Goal: Communication & Community: Ask a question

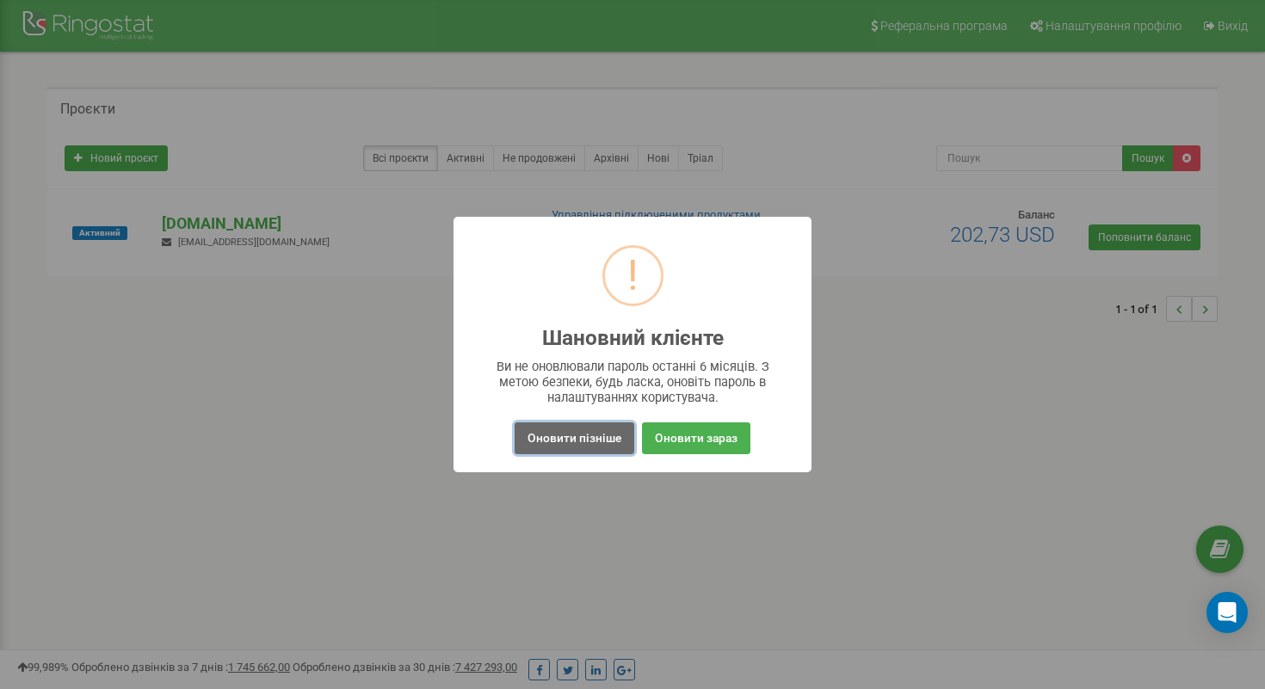
click at [566, 428] on button "Оновити пізніше" at bounding box center [575, 439] width 120 height 32
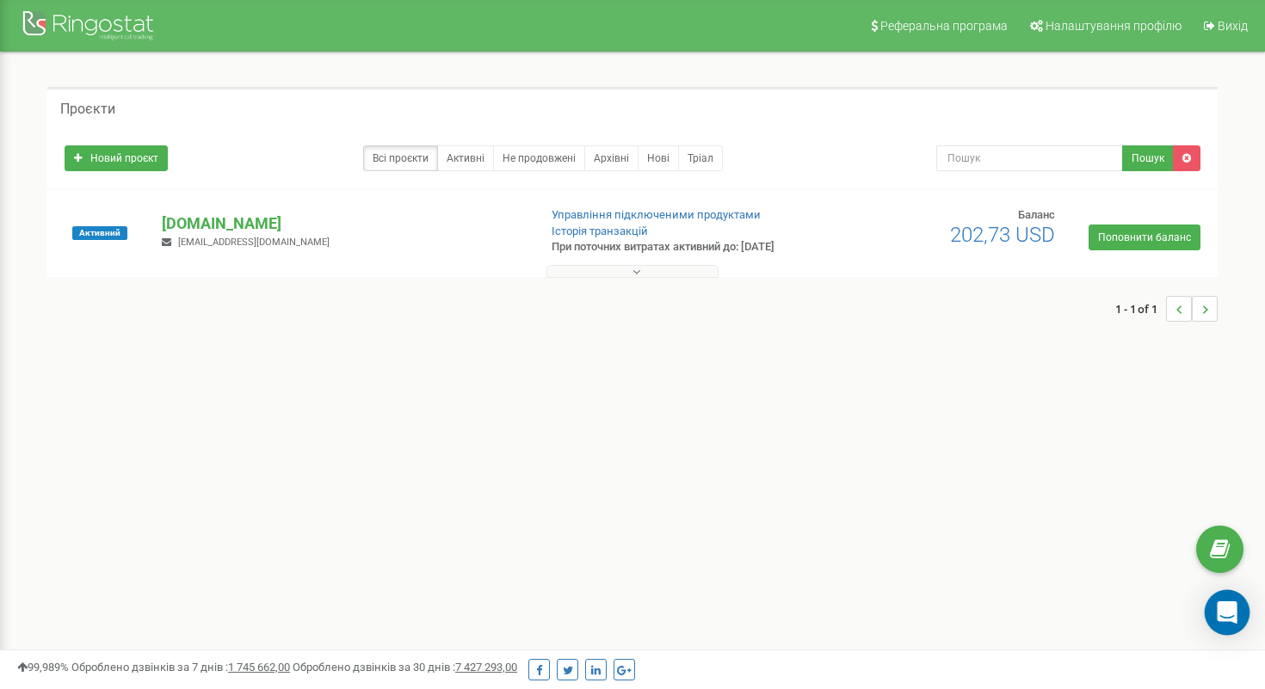
click at [1215, 608] on div "Open Intercom Messenger" at bounding box center [1228, 613] width 46 height 46
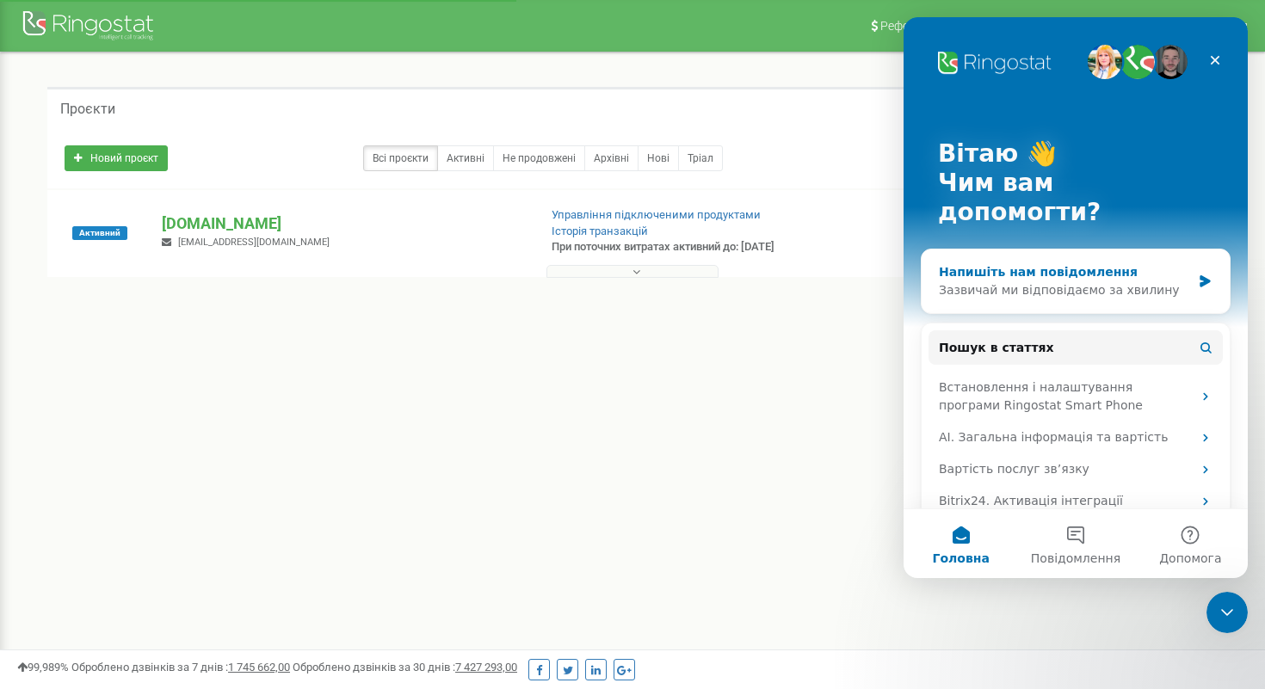
click at [1052, 263] on div "Напишіть нам повідомлення" at bounding box center [1065, 272] width 252 height 18
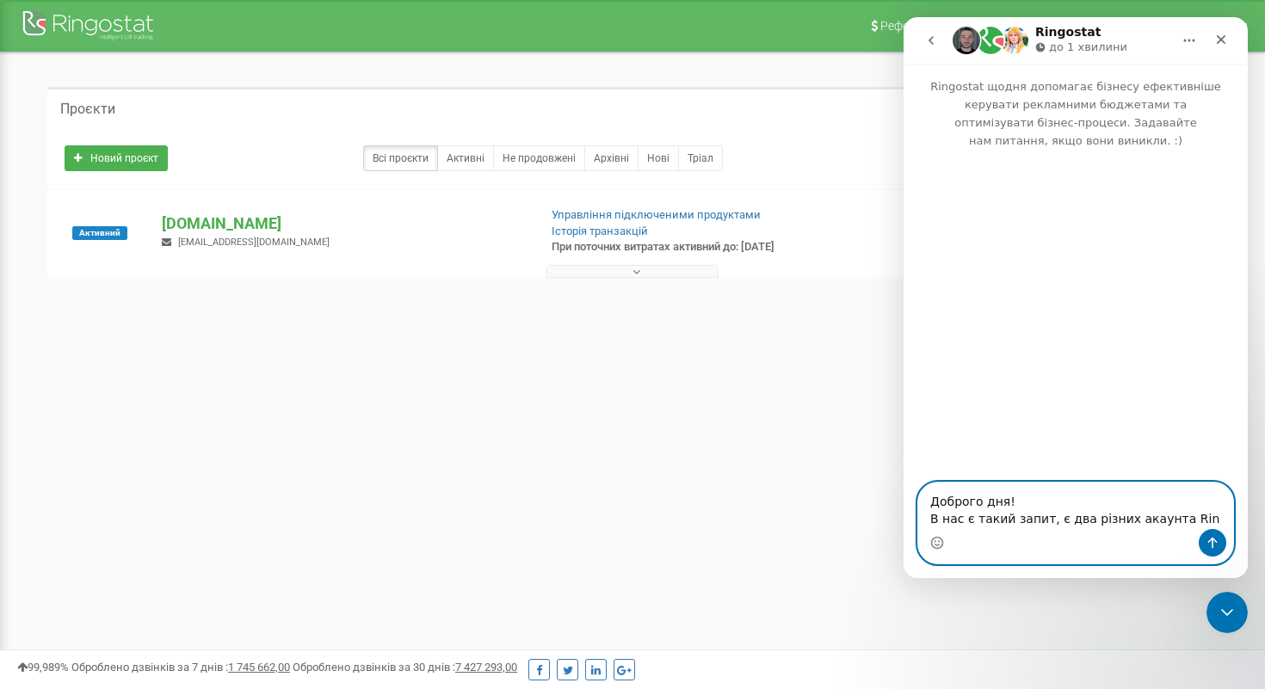
click at [1183, 516] on textarea "Доброго дня! В нас є такий запит, є два різних акаунта Rin" at bounding box center [1075, 506] width 315 height 46
paste textarea "ringostat"
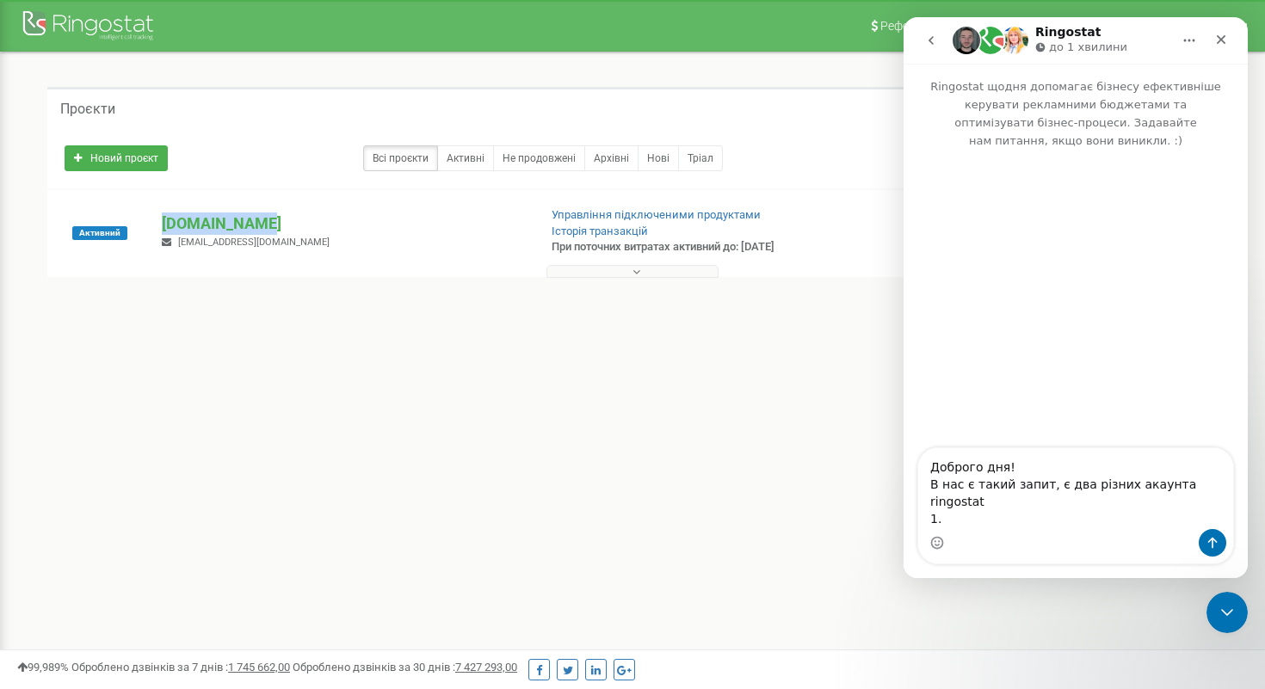
drag, startPoint x: 269, startPoint y: 228, endPoint x: 154, endPoint y: 228, distance: 115.3
click at [154, 228] on div "[DOMAIN_NAME] [EMAIL_ADDRESS][DOMAIN_NAME]" at bounding box center [342, 232] width 387 height 38
copy p "[DOMAIN_NAME]"
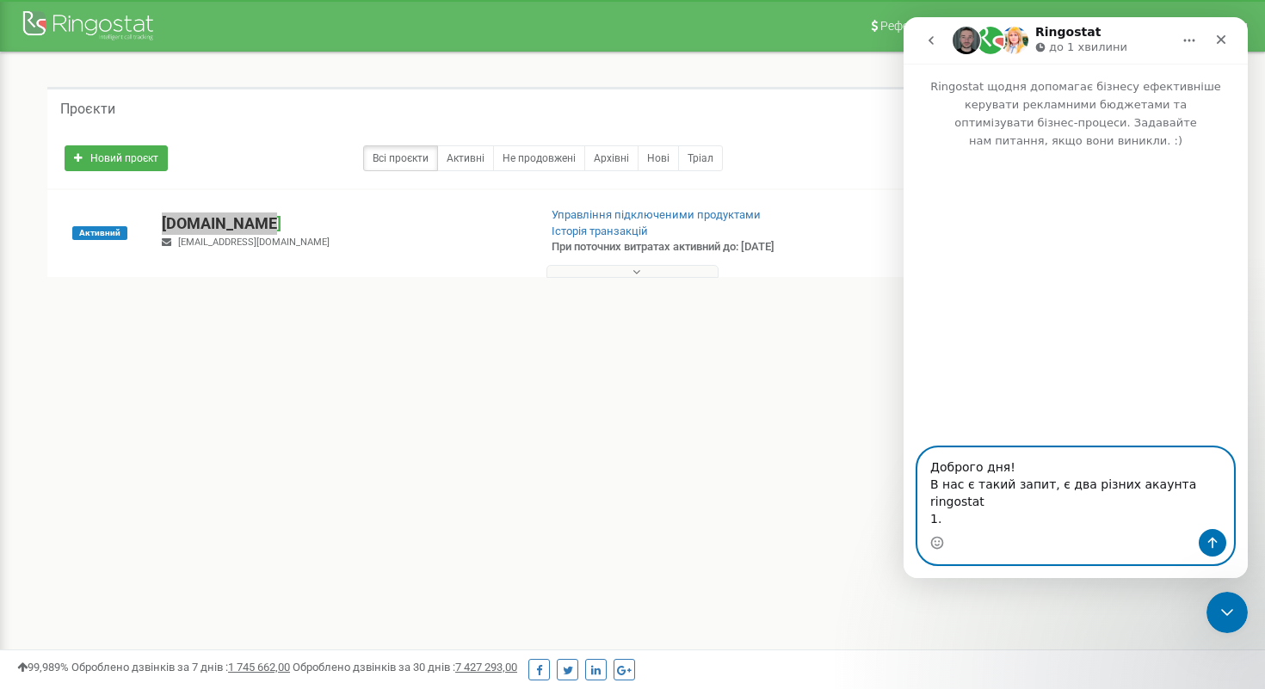
click at [947, 517] on textarea "Доброго дня! В нас є такий запит, є два різних акаунта ringostat 1." at bounding box center [1075, 488] width 315 height 81
paste textarea "[DOMAIN_NAME]"
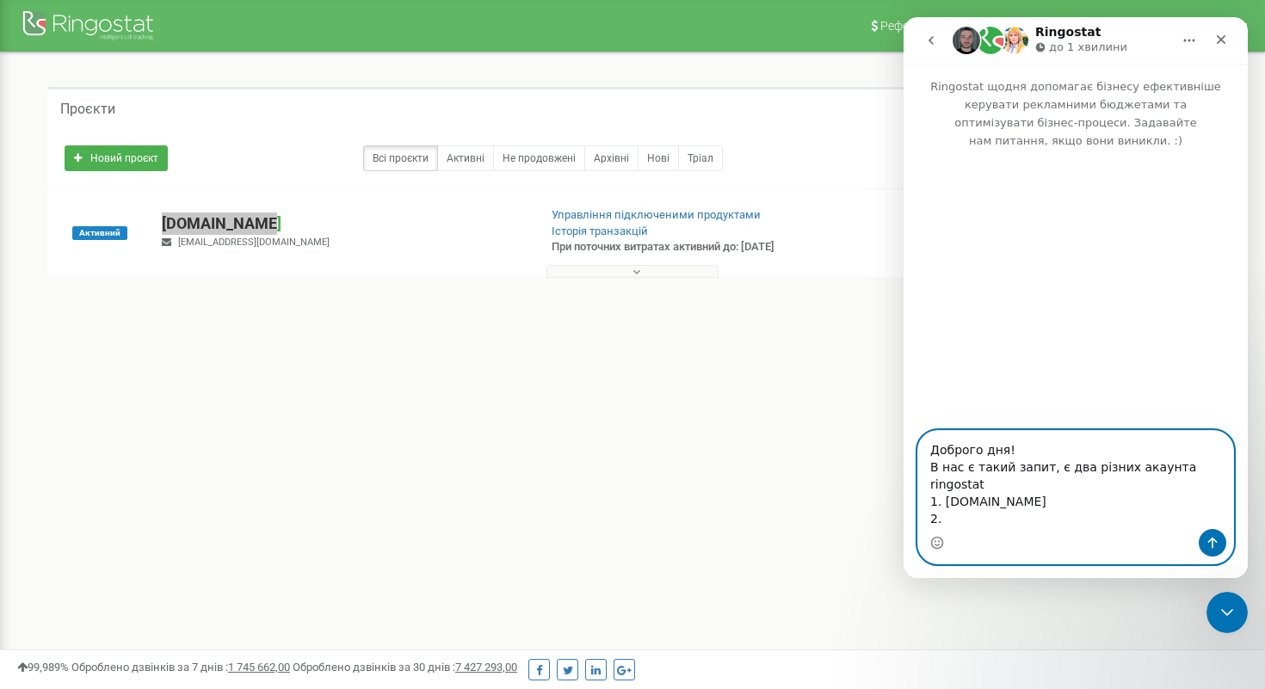
paste textarea "[DOMAIN_NAME]"
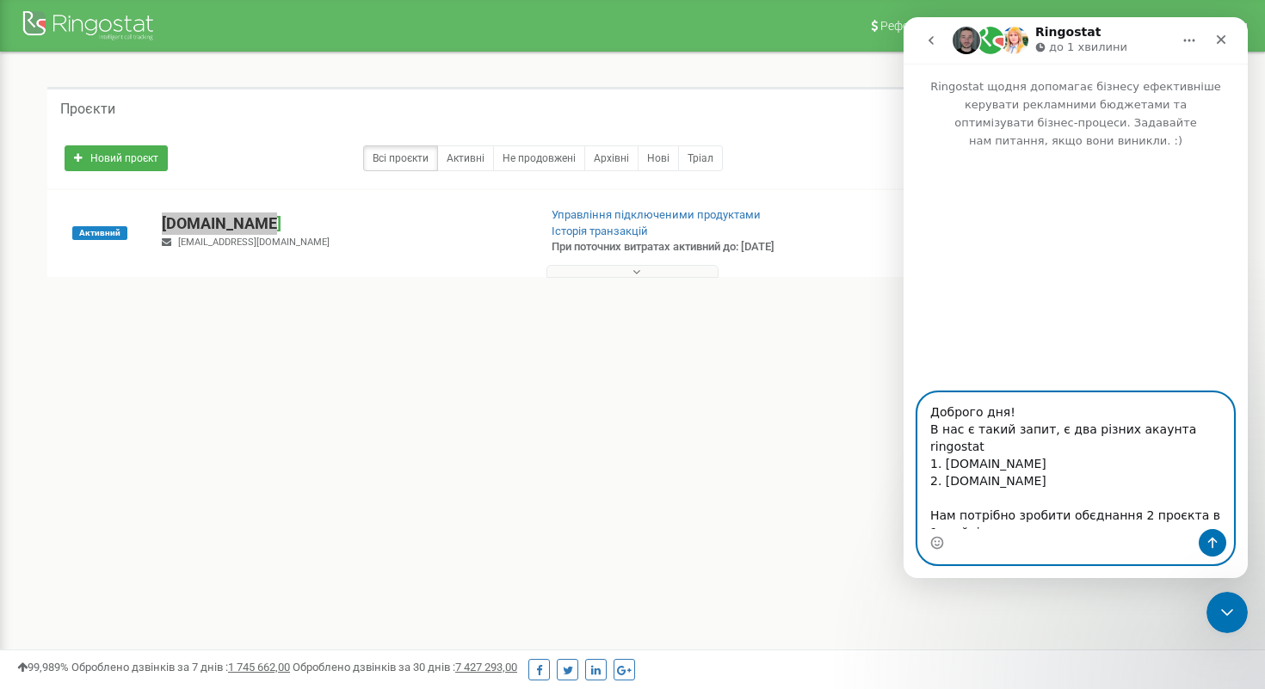
click at [1097, 468] on textarea "Доброго дня! В нас є такий запит, є два різних акаунта ringostat 1. [DOMAIN_NAM…" at bounding box center [1075, 461] width 315 height 136
click at [1066, 448] on textarea "Доброго дня! В нас є такий запит, є два різних акаунта ringostat 1. [DOMAIN_NAM…" at bounding box center [1075, 461] width 315 height 136
click at [1056, 472] on textarea "Доброго дня! В нас є такий запит, є два різних акаунта ringostat 1. [DOMAIN_NAM…" at bounding box center [1075, 461] width 315 height 136
click at [1026, 523] on textarea "Доброго дня! В нас є такий запит, є два різних акаунта ringostat 1. [DOMAIN_NAM…" at bounding box center [1075, 461] width 315 height 136
type textarea "Доброго дня! В нас є такий запит, є два різних акаунта ringostat 1. [DOMAIN_NAM…"
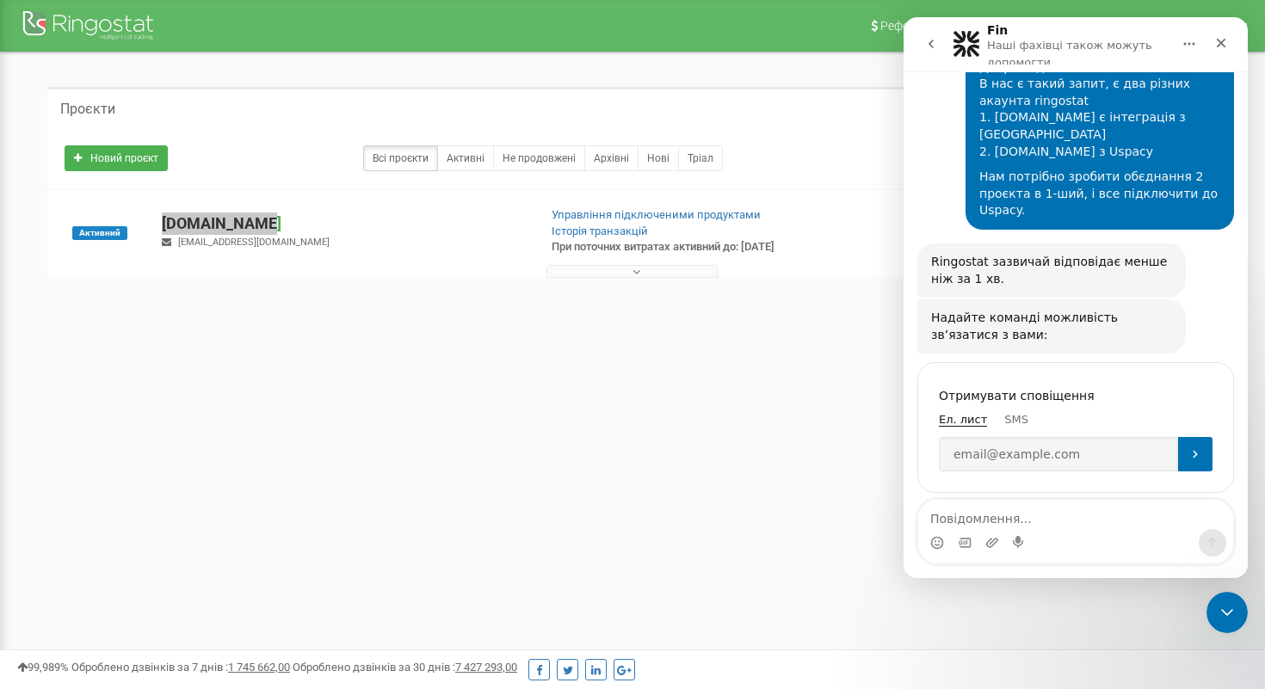
scroll to position [131, 0]
click at [1064, 435] on input "Enter your email" at bounding box center [1058, 452] width 239 height 34
type input "M"
type input "[EMAIL_ADDRESS][DOMAIN_NAME]"
click at [1200, 446] on icon "Надіслати" at bounding box center [1196, 453] width 14 height 14
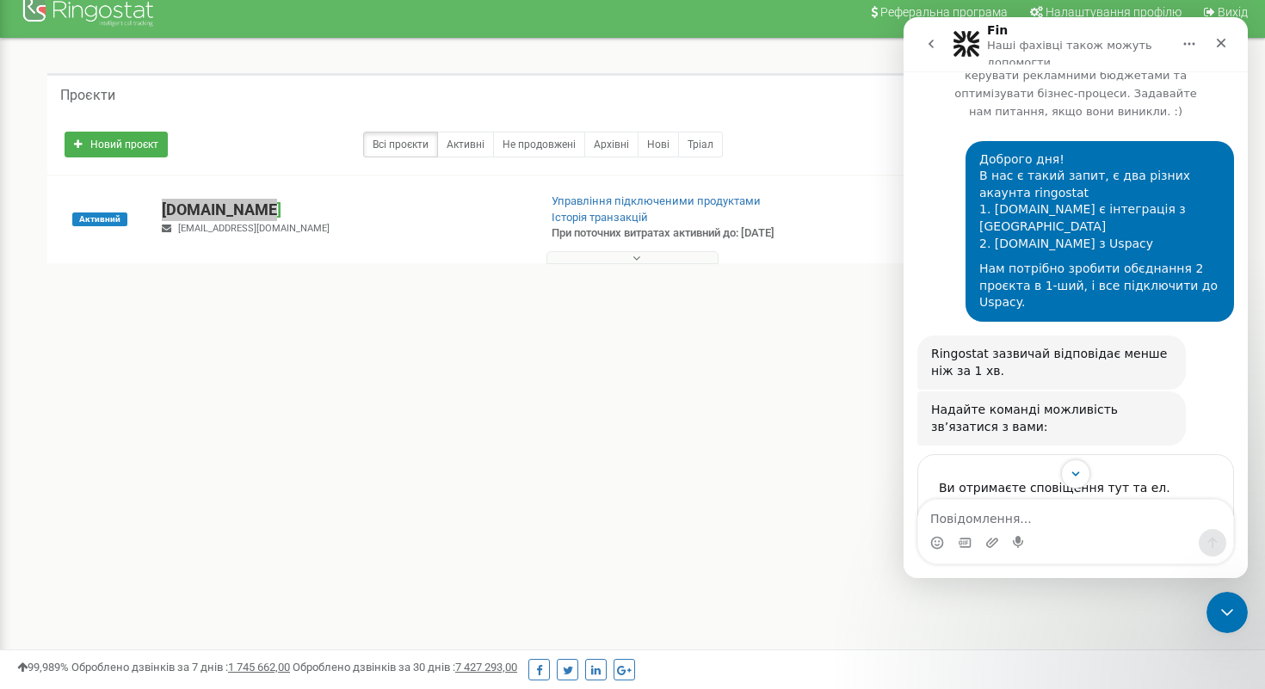
scroll to position [20, 0]
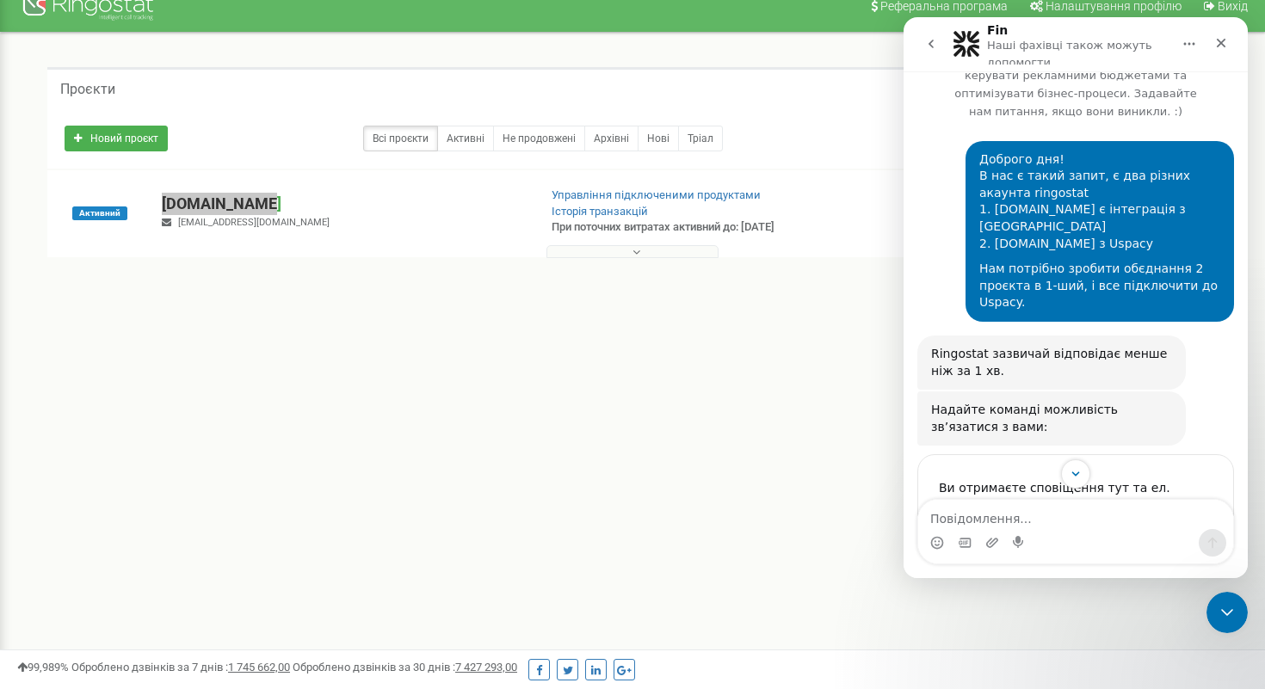
click at [931, 44] on icon "go back" at bounding box center [931, 44] width 14 height 14
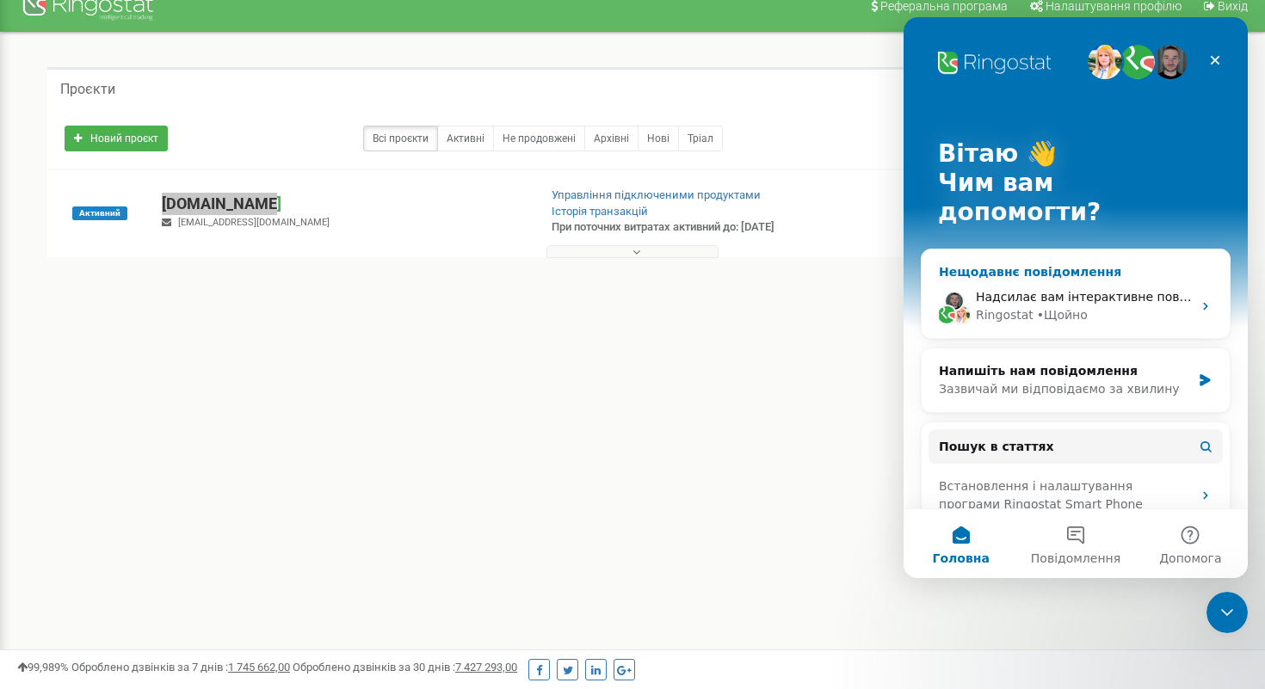
click at [955, 291] on img "Месенджер Intercom" at bounding box center [954, 301] width 21 height 21
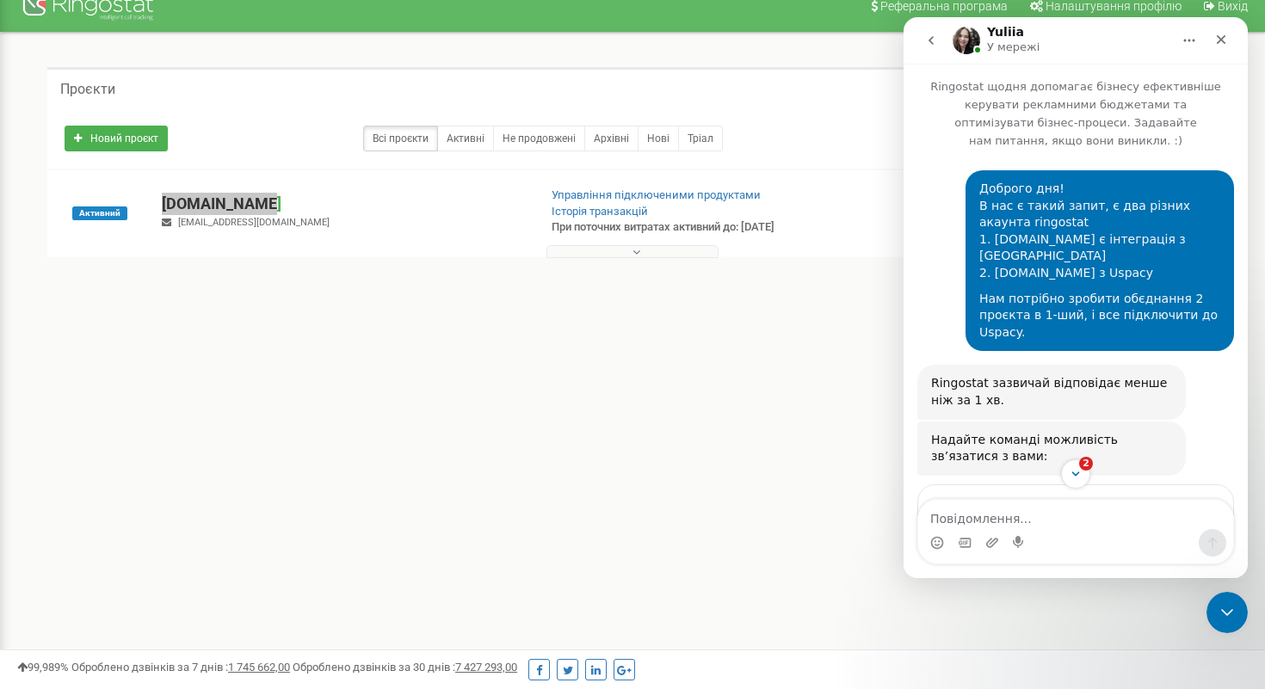
scroll to position [358, 0]
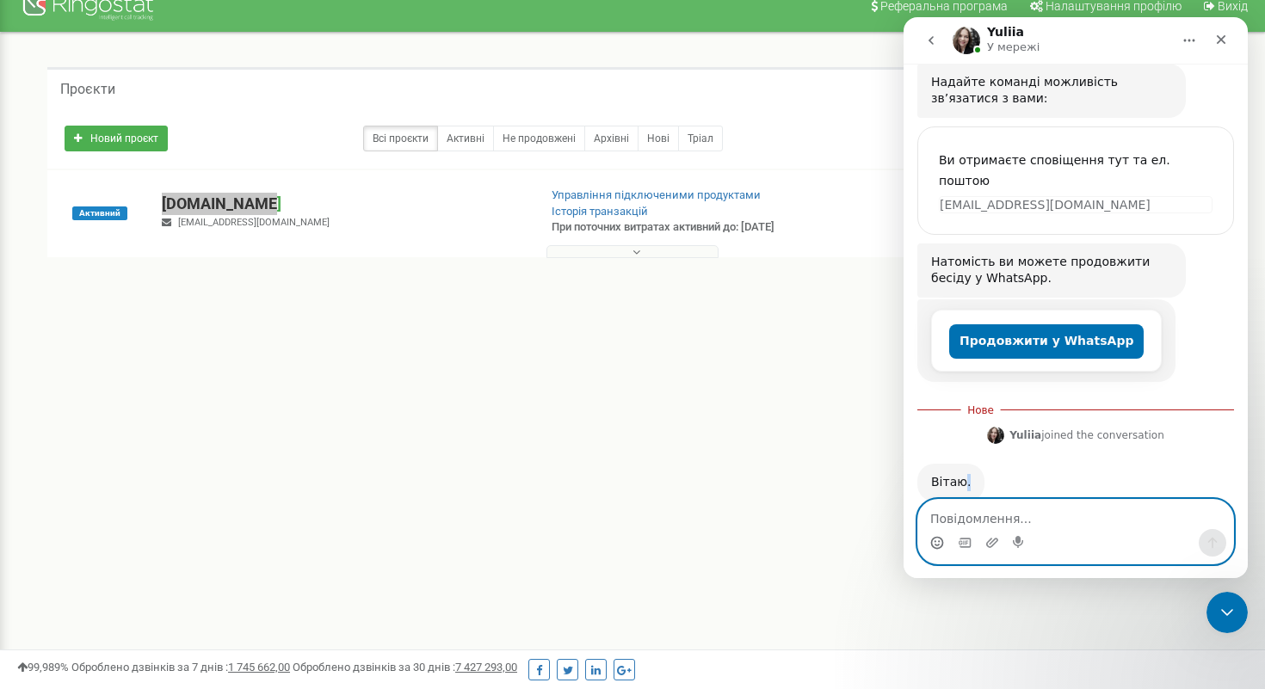
click at [941, 541] on icon "Вибір емодзі" at bounding box center [937, 543] width 14 height 14
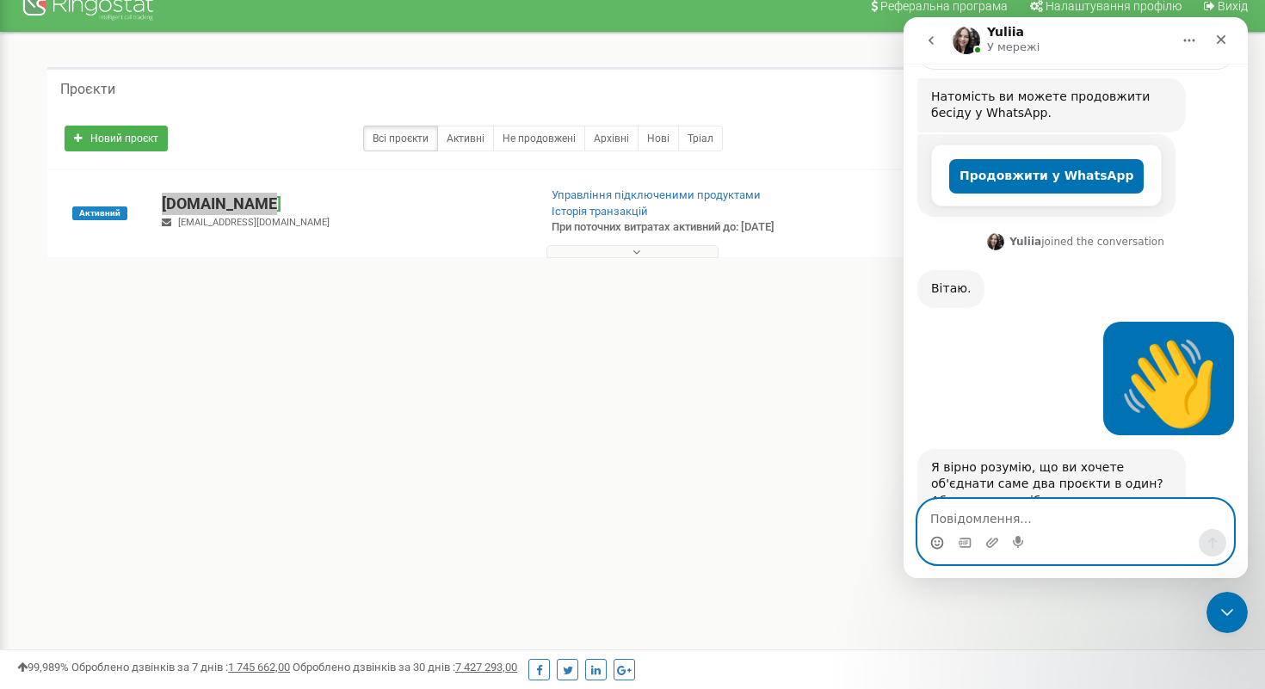
scroll to position [559, 0]
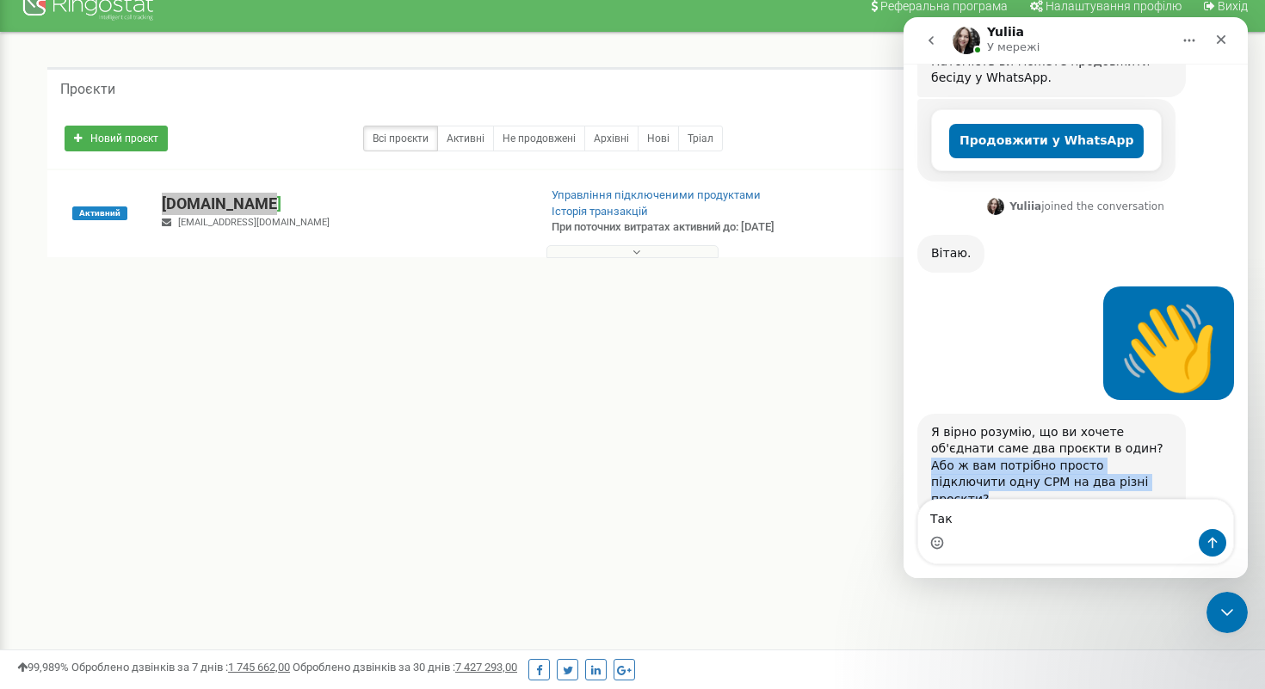
drag, startPoint x: 1068, startPoint y: 450, endPoint x: 1084, endPoint y: 413, distance: 40.5
click at [1084, 424] on div "Я вірно розумію, що ви хочете об'єднати саме два проєкти в один? Або ж вам потр…" at bounding box center [1051, 466] width 241 height 84
copy div "Або ж вам потрібно просто підключити одну СРМ на два різні проєкти?"
click at [995, 531] on div "Месенджер Intercom" at bounding box center [1075, 543] width 315 height 28
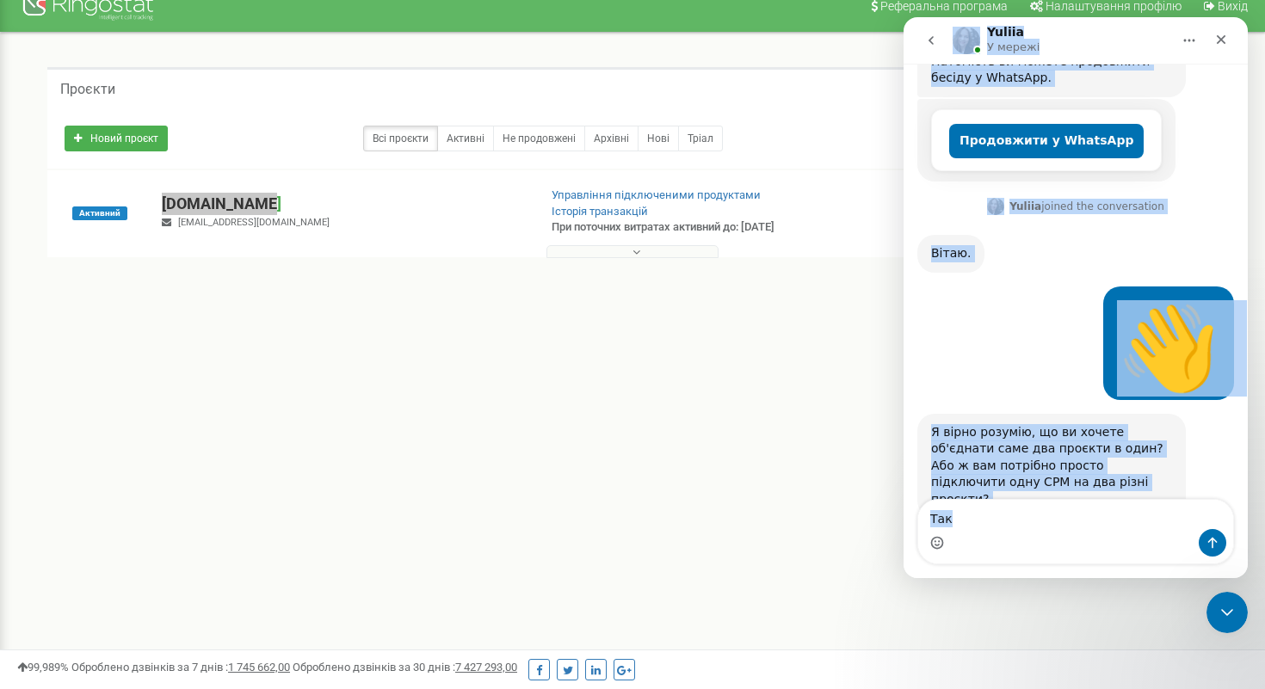
click at [987, 513] on textarea "Так" at bounding box center [1075, 514] width 315 height 29
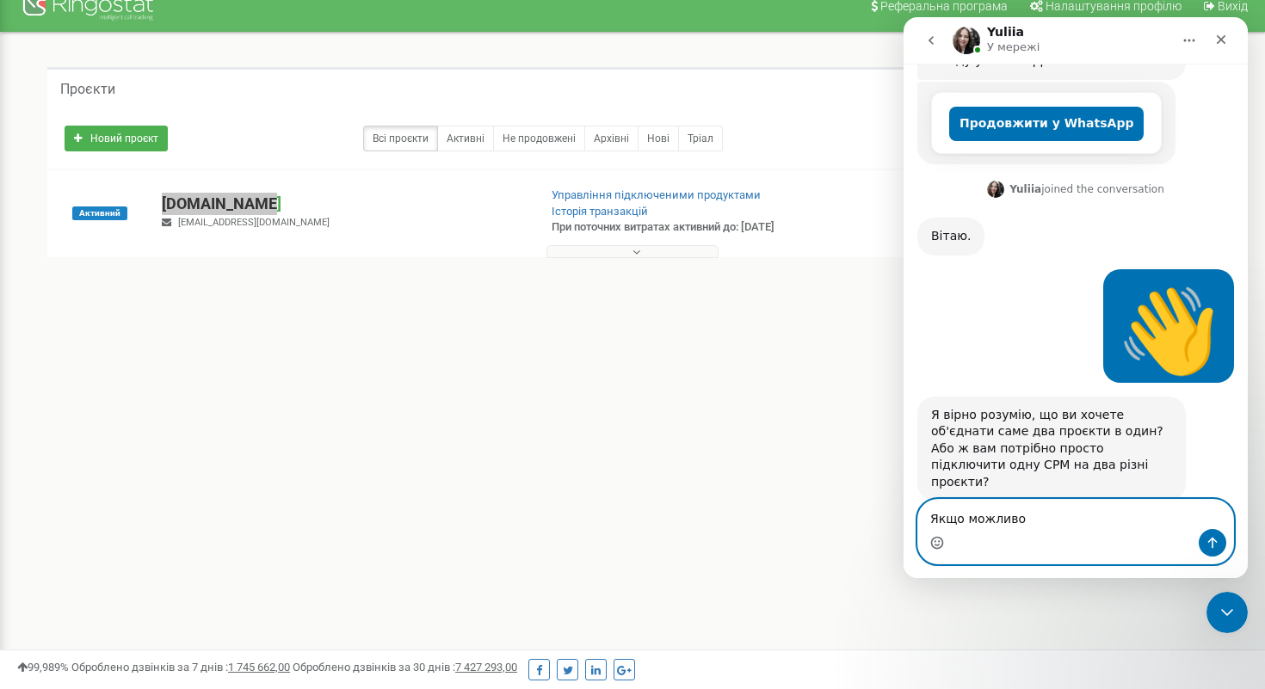
paste textarea "Або ж вам потрібно просто підключити одну СРМ на два різні проєкти?"
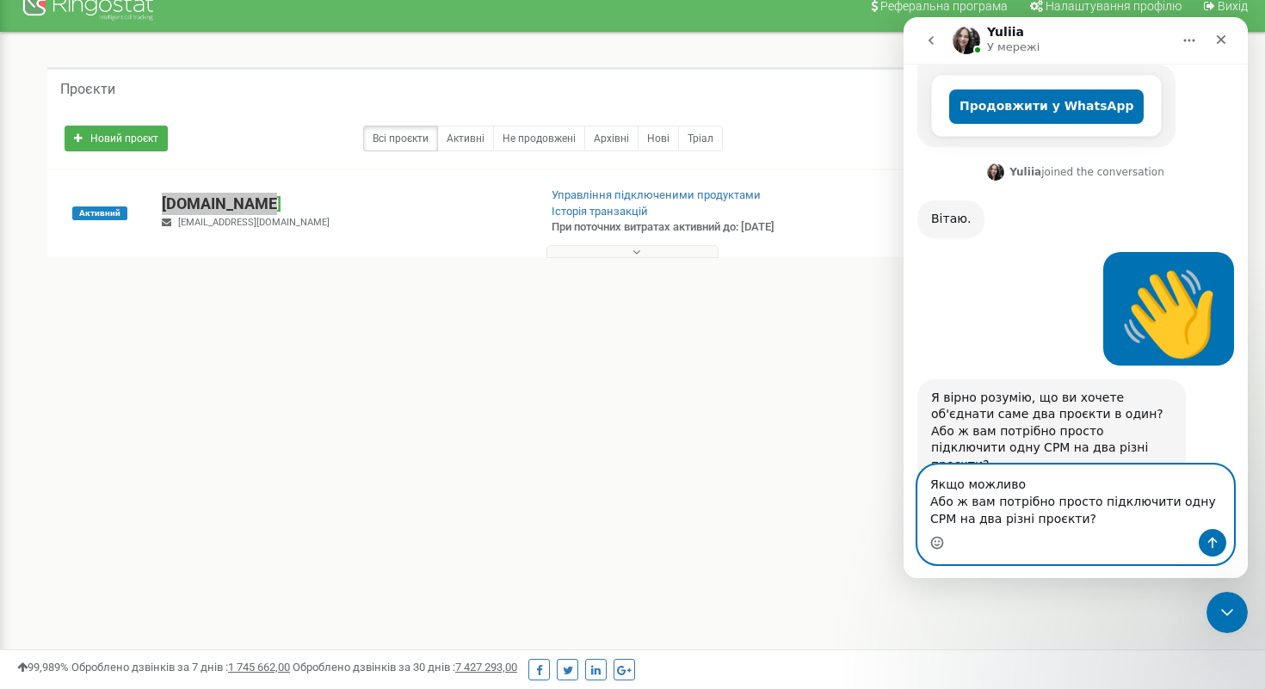
click at [1040, 503] on textarea "Якщо можливо Або ж вам потрібно просто підключити одну СРМ на два різні проєкти?" at bounding box center [1075, 498] width 315 height 64
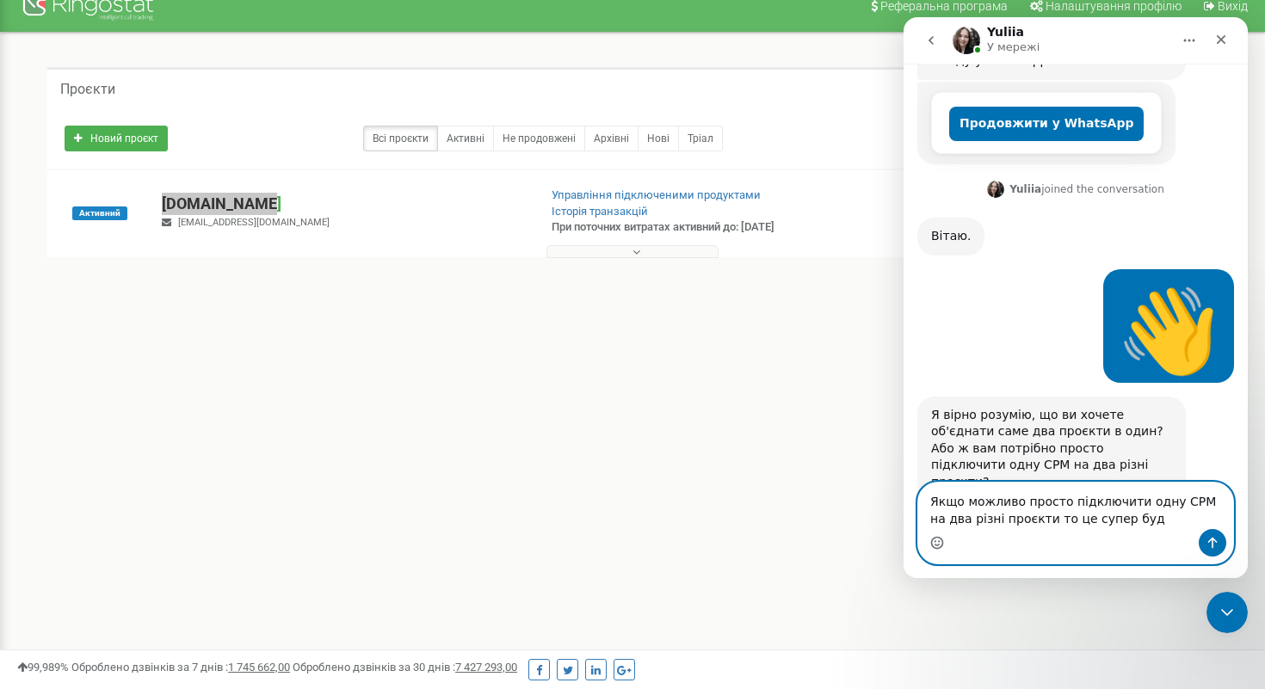
type textarea "Якщо можливо просто підключити одну СРМ на два різні проєкти то це супер буде"
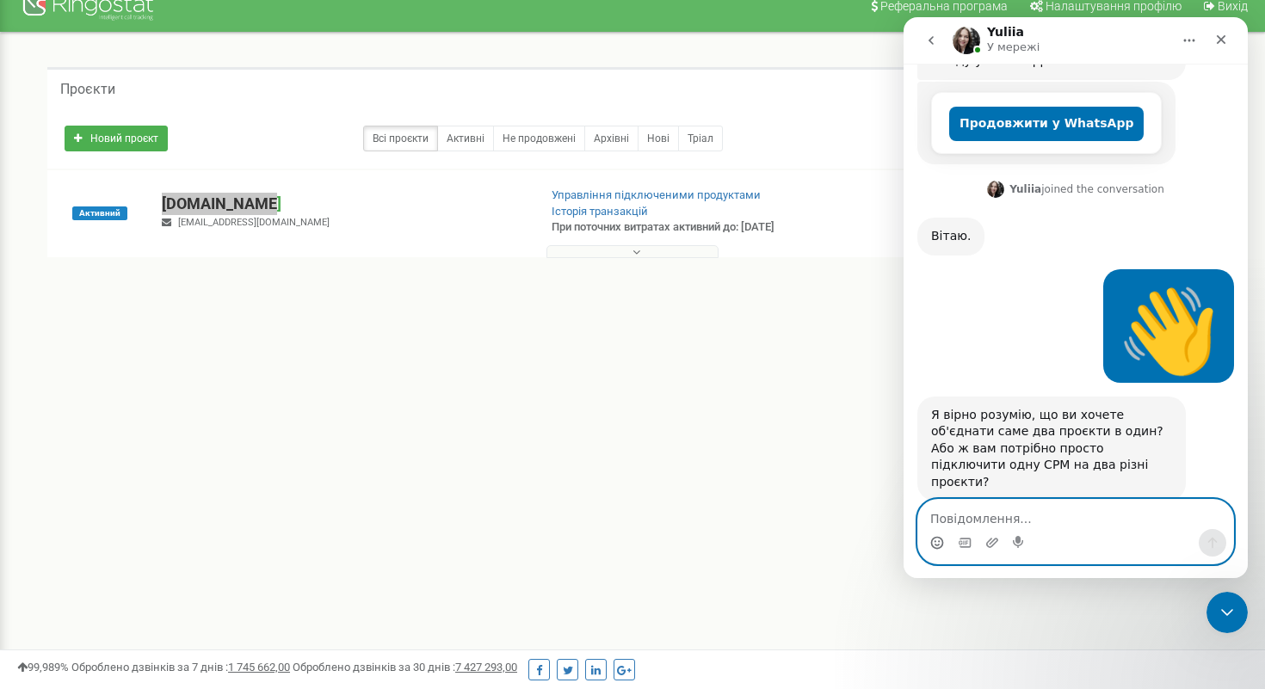
scroll to position [644, 0]
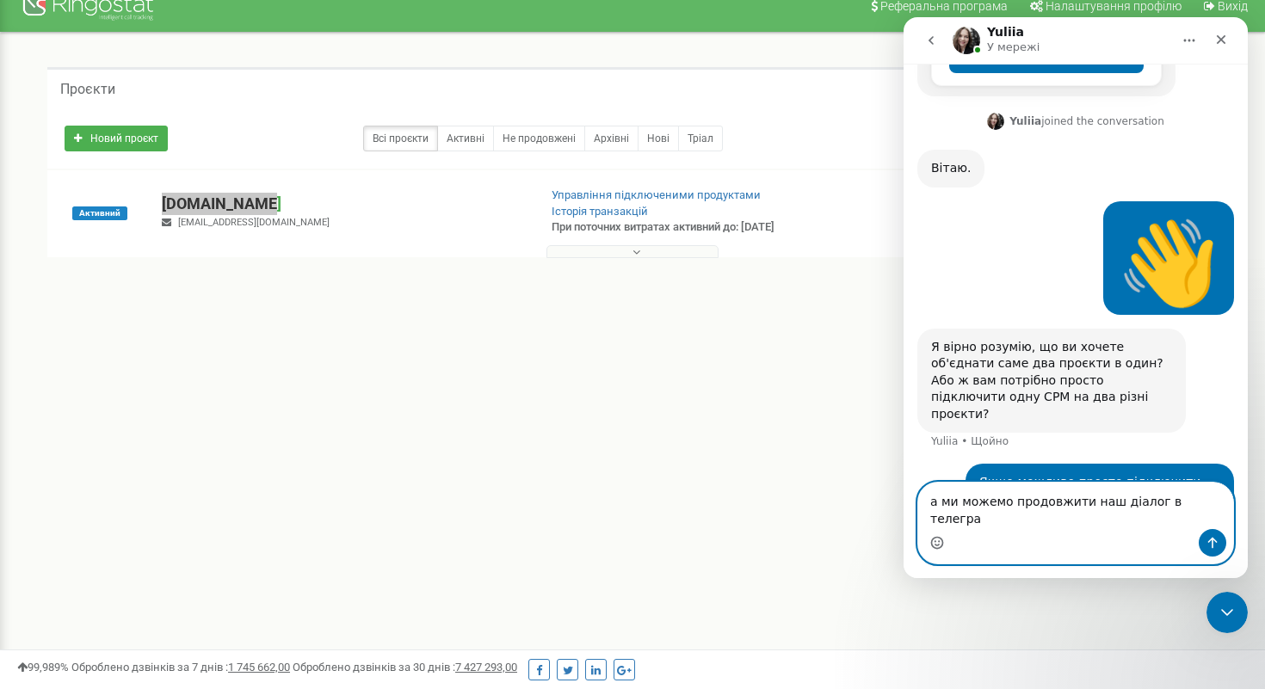
type textarea "а ми можемо продовжити наш діалог в телеграм"
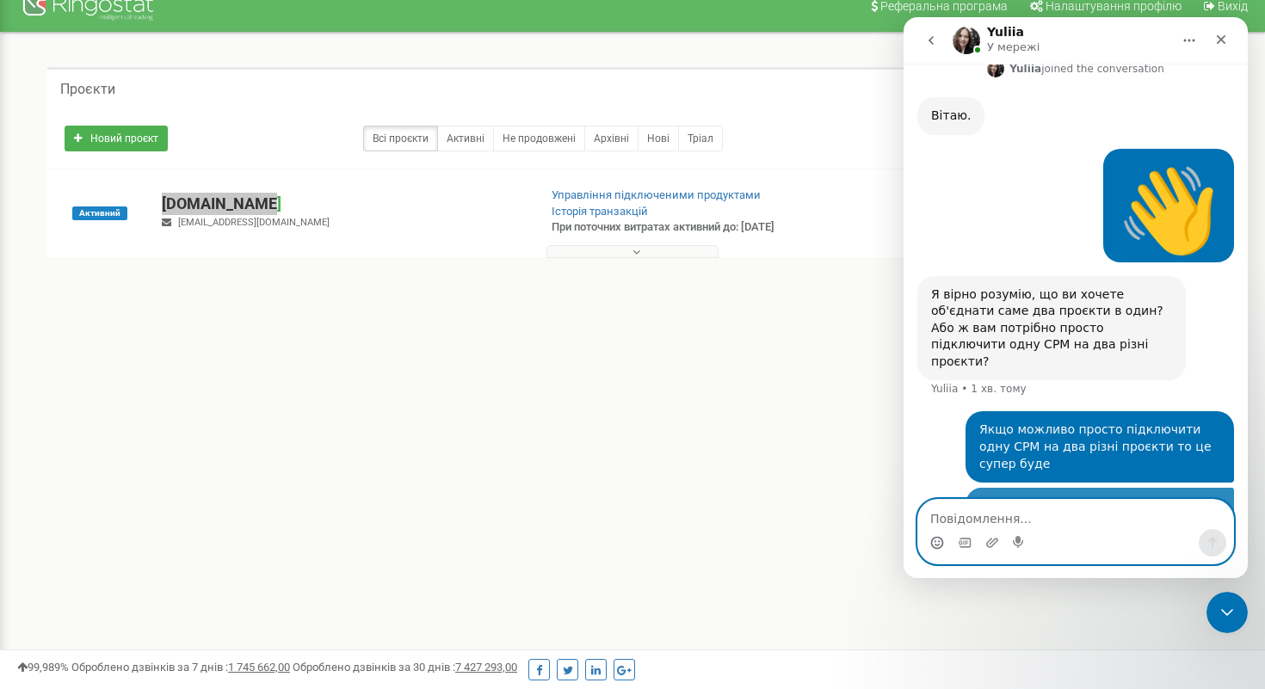
scroll to position [700, 0]
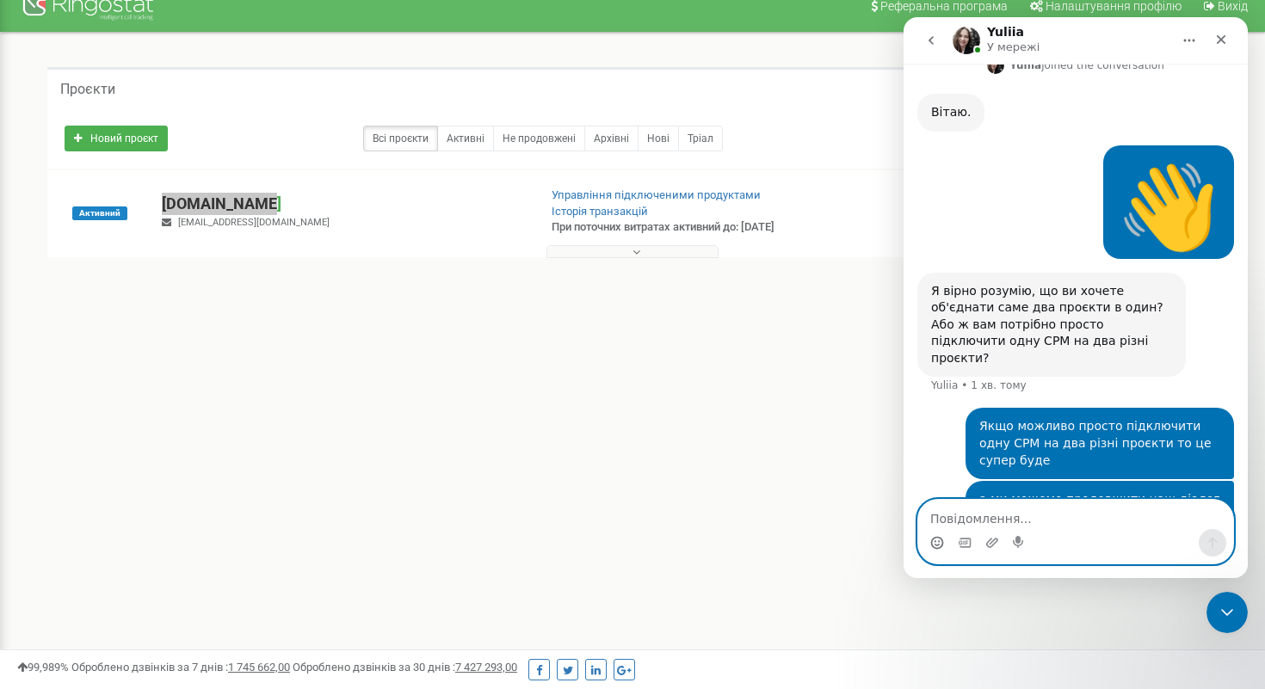
type textarea "?"
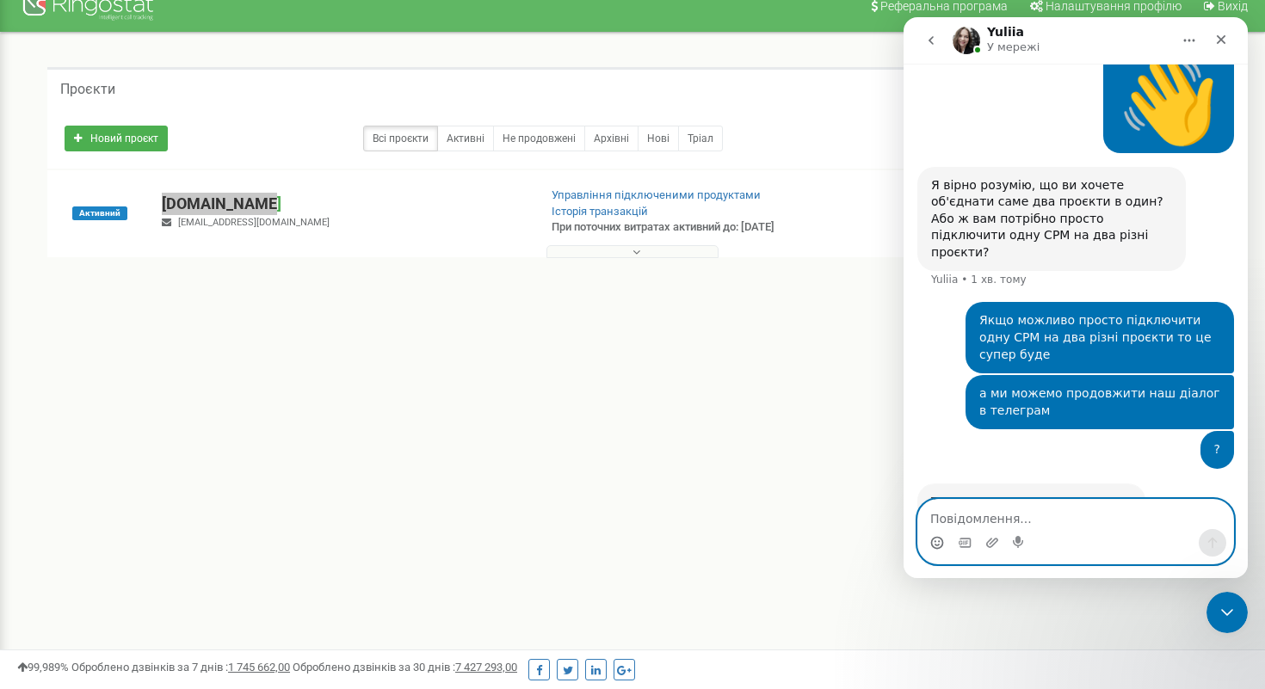
scroll to position [807, 0]
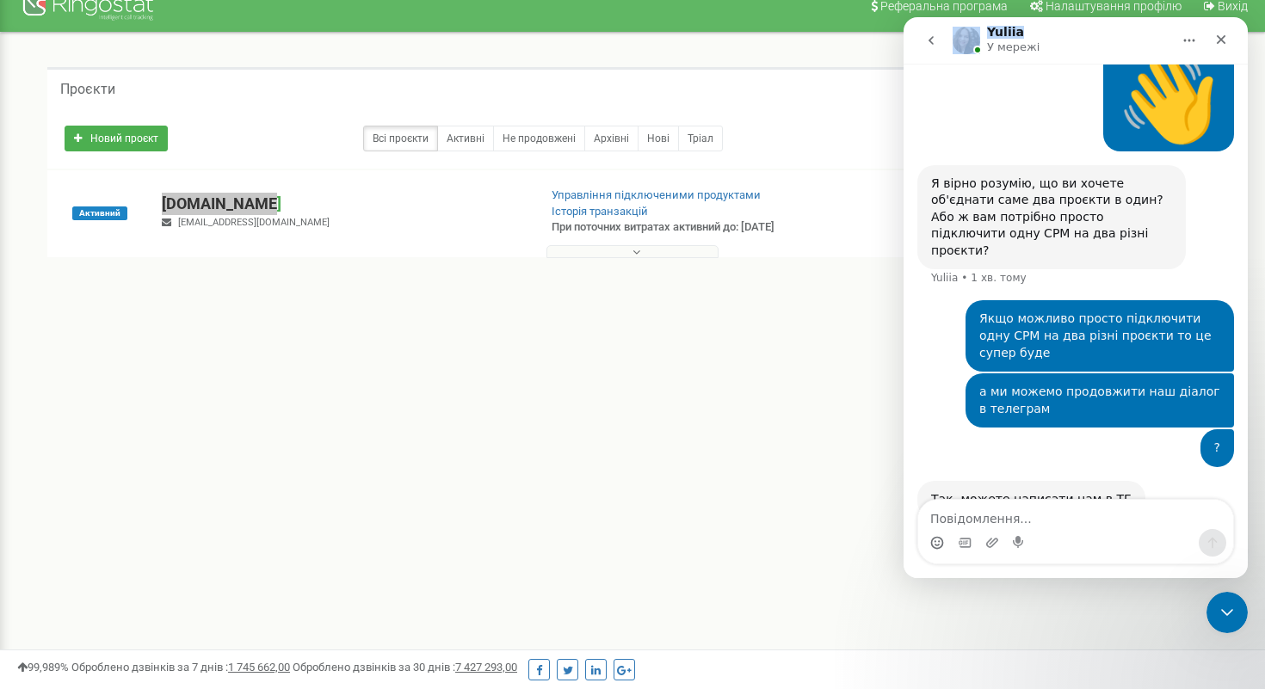
drag, startPoint x: 1028, startPoint y: 33, endPoint x: 958, endPoint y: 34, distance: 70.6
click at [958, 34] on div "Yuliia У мережі" at bounding box center [1062, 41] width 219 height 30
copy div "Yuliia"
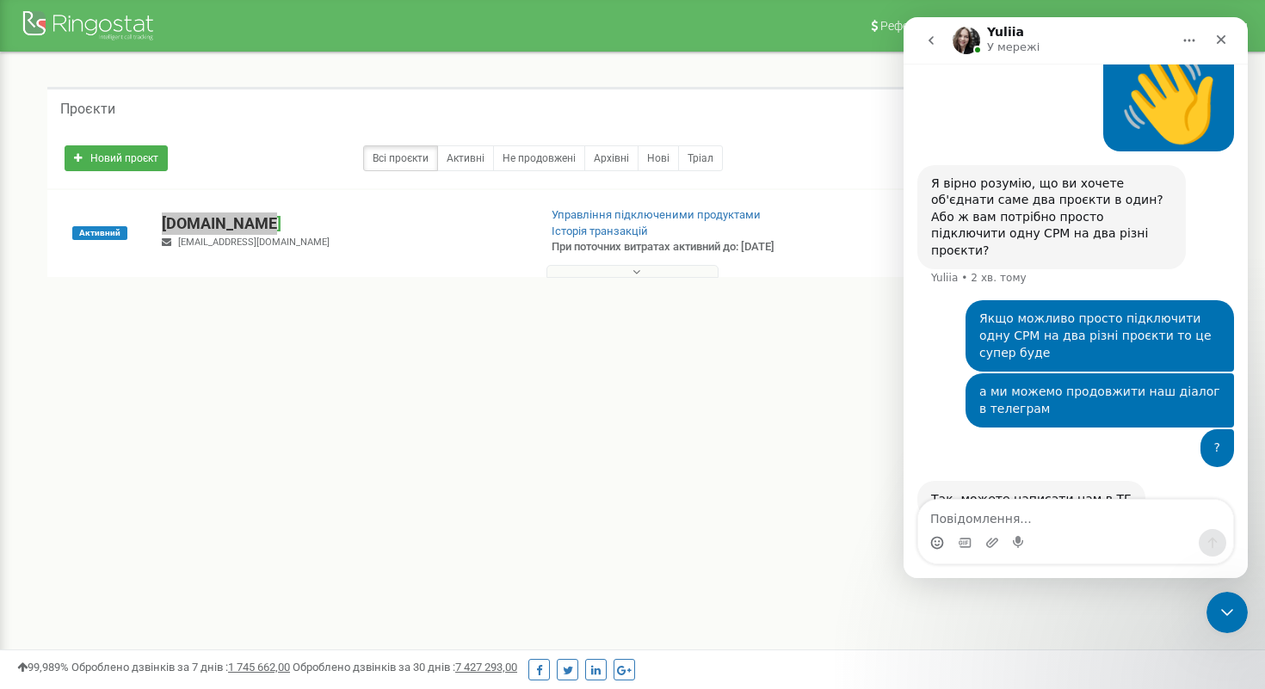
click at [1023, 429] on div "? • 1 хв. тому" at bounding box center [1075, 455] width 317 height 52
click at [1014, 518] on textarea "Повідомлення..." at bounding box center [1075, 514] width 315 height 29
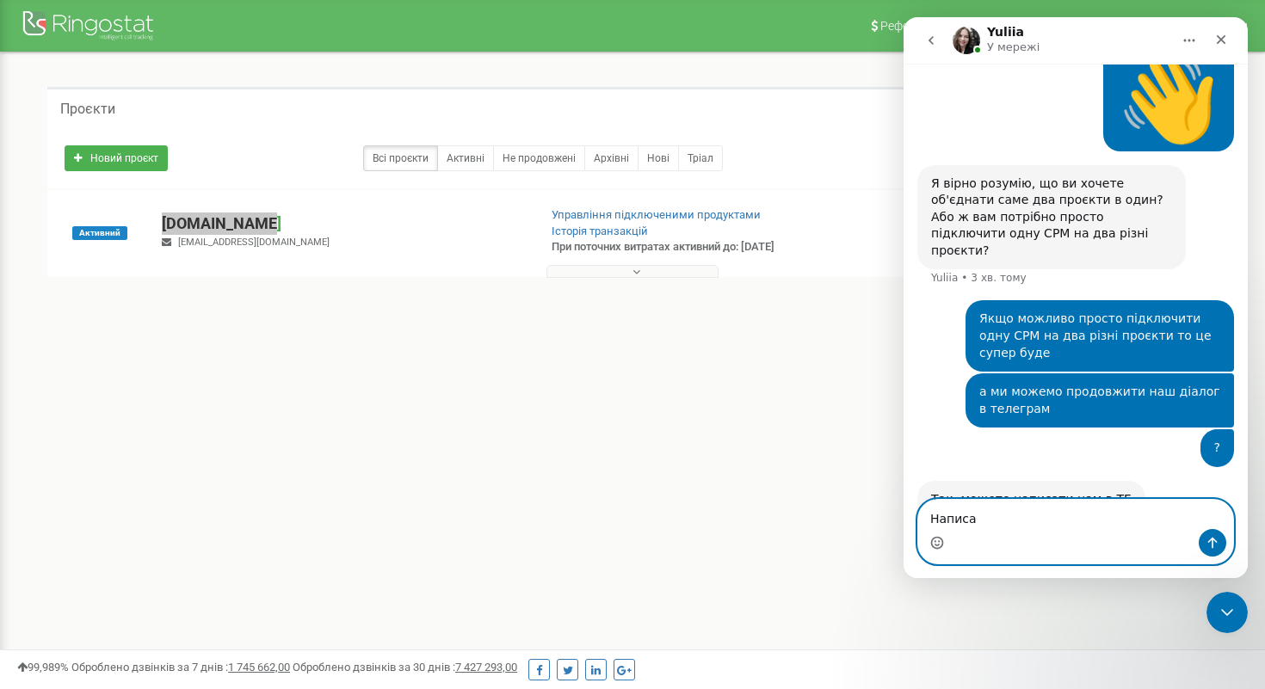
type textarea "Написав"
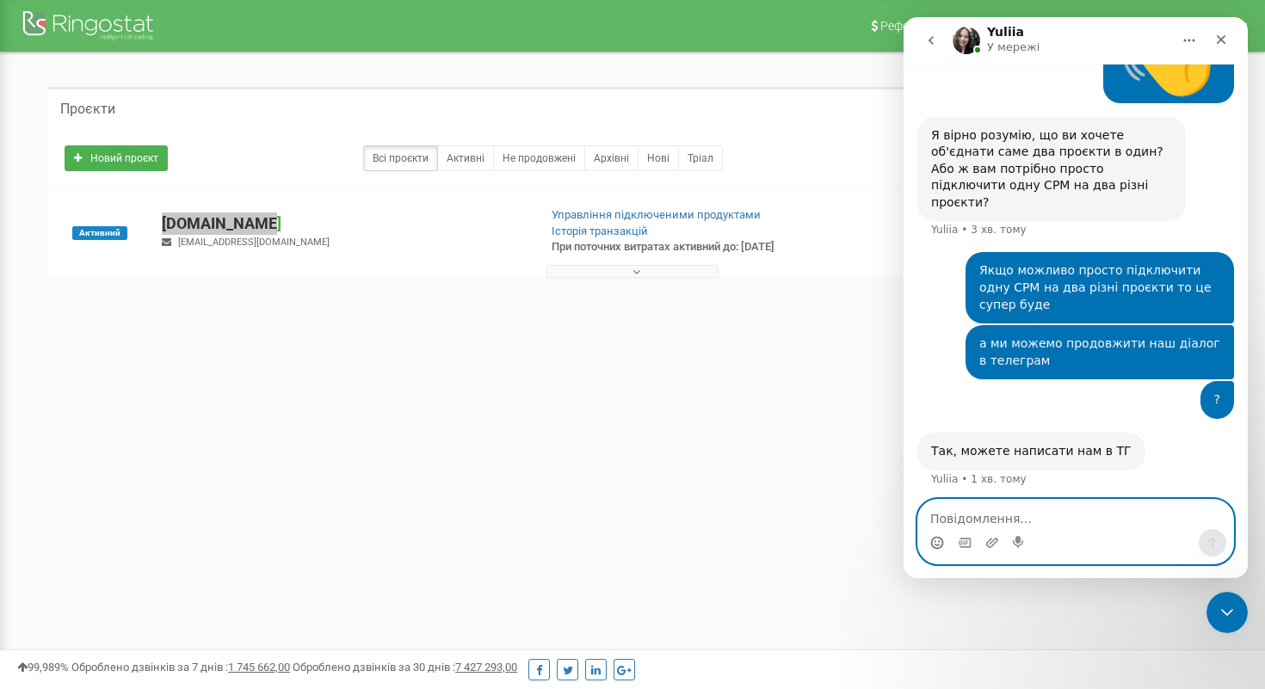
scroll to position [859, 0]
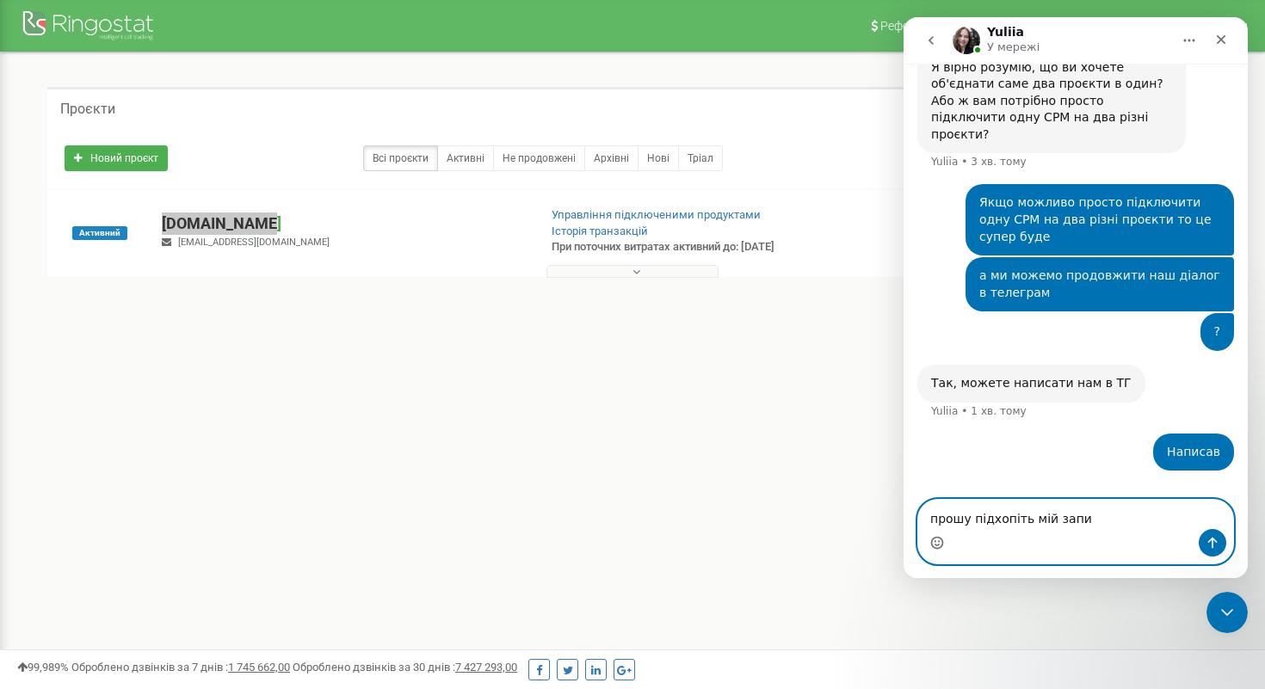
type textarea "прошу підхопіть мій запит"
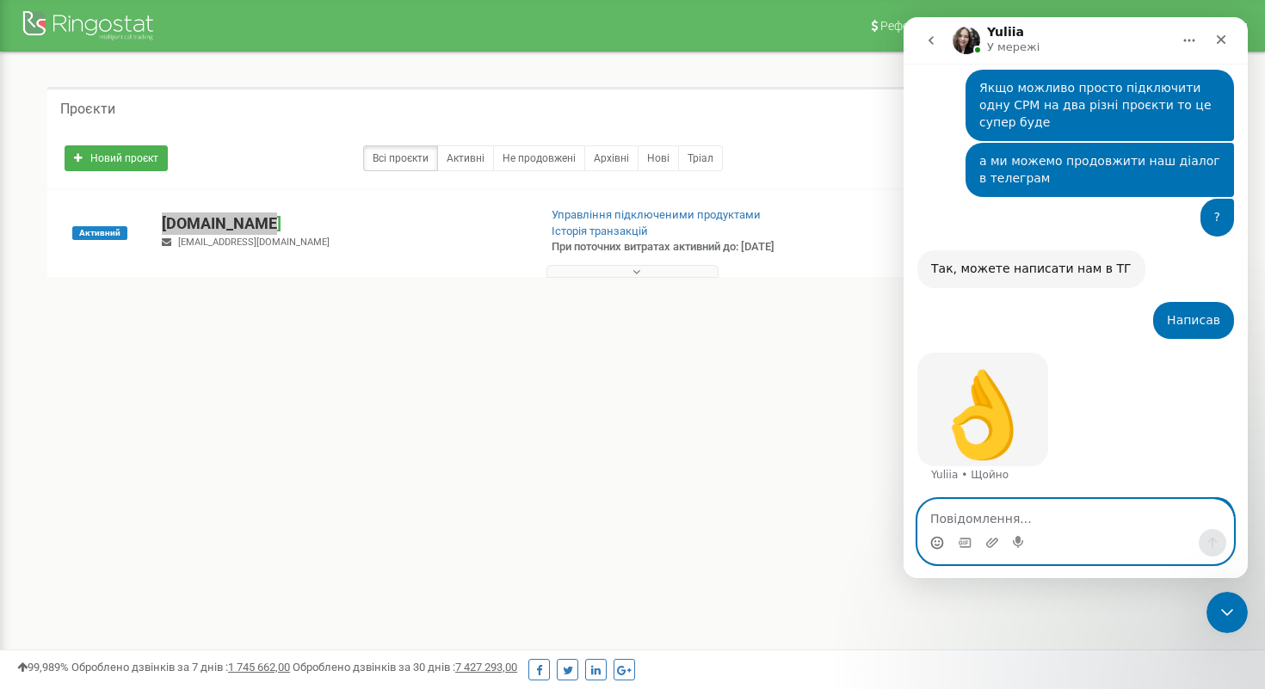
scroll to position [1037, 0]
